Goal: Task Accomplishment & Management: Use online tool/utility

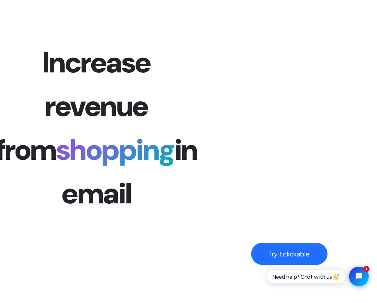
scroll to position [1542, 0]
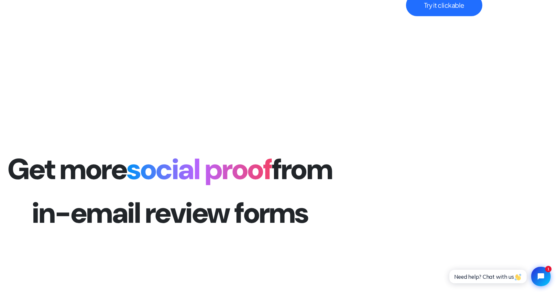
scroll to position [1650, 0]
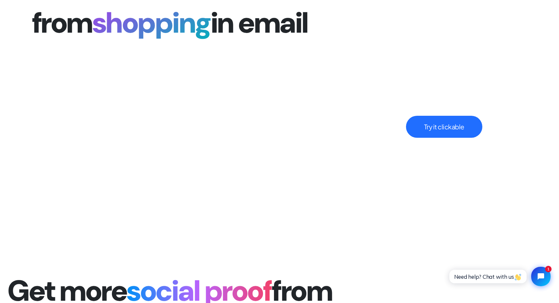
click at [435, 128] on button "Try it clickable" at bounding box center [444, 127] width 76 height 22
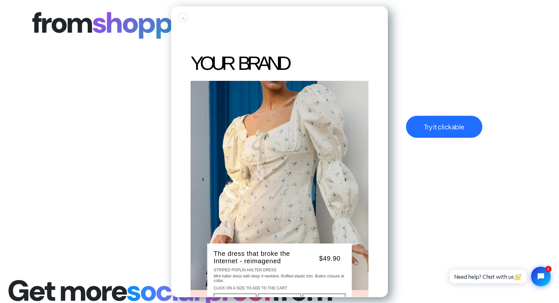
scroll to position [95, 0]
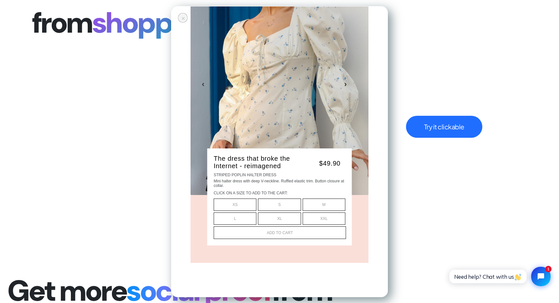
click at [182, 17] on div "+" at bounding box center [183, 18] width 2 height 2
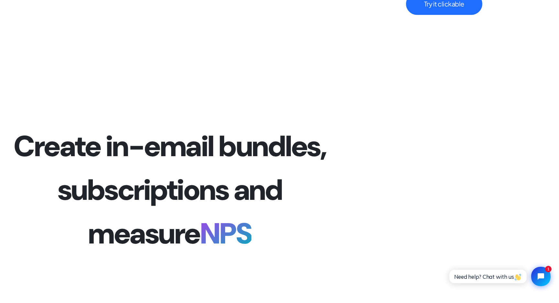
scroll to position [2086, 0]
